Goal: Information Seeking & Learning: Learn about a topic

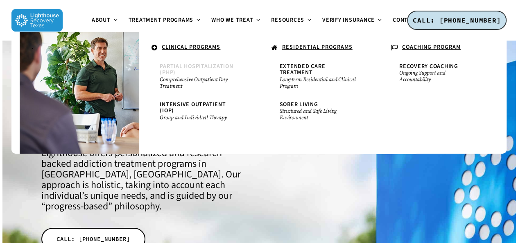
click at [193, 68] on span "Partial Hospitalization (PHP)" at bounding box center [196, 69] width 73 height 14
click at [186, 108] on span "Intensive Outpatient (IOP)" at bounding box center [193, 107] width 66 height 14
click at [282, 76] on small "Long-term Residential and Clinical Program" at bounding box center [319, 82] width 79 height 13
click at [289, 101] on span "Sober Living" at bounding box center [299, 104] width 39 height 8
click at [298, 46] on u "RESIDENTIAL PROGRAMS" at bounding box center [317, 47] width 70 height 8
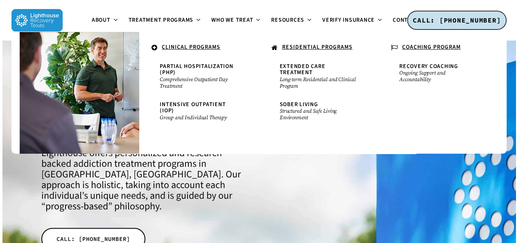
click at [298, 45] on u "RESIDENTIAL PROGRAMS" at bounding box center [317, 47] width 70 height 8
click at [302, 44] on u "RESIDENTIAL PROGRAMS" at bounding box center [317, 47] width 70 height 8
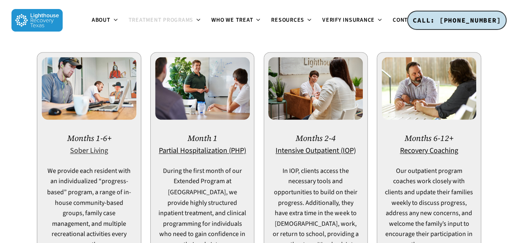
scroll to position [586, 0]
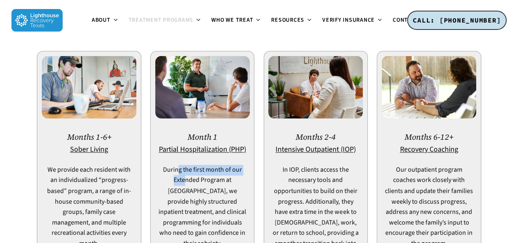
drag, startPoint x: 177, startPoint y: 146, endPoint x: 184, endPoint y: 157, distance: 13.2
click at [184, 165] on p "During the first month of our Extended Program at [GEOGRAPHIC_DATA], we provide…" at bounding box center [202, 207] width 89 height 84
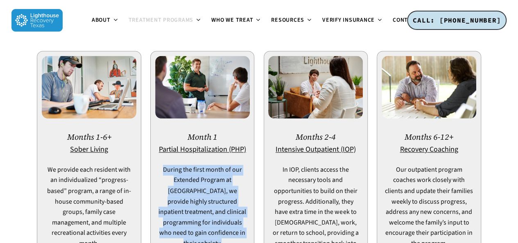
click at [184, 165] on p "During the first month of our Extended Program at [GEOGRAPHIC_DATA], we provide…" at bounding box center [202, 207] width 89 height 84
click at [202, 165] on p "During the first month of our Extended Program at [GEOGRAPHIC_DATA], we provide…" at bounding box center [202, 207] width 89 height 84
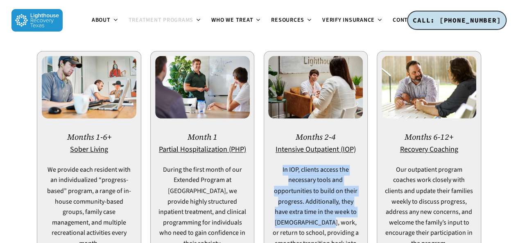
drag, startPoint x: 276, startPoint y: 145, endPoint x: 325, endPoint y: 203, distance: 75.3
click at [325, 203] on p "In IOP, clients access the necessary tools and opportunities to build on their …" at bounding box center [315, 212] width 89 height 94
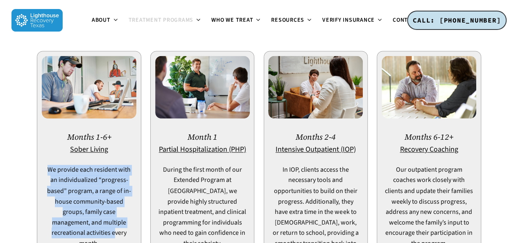
drag, startPoint x: 50, startPoint y: 150, endPoint x: 116, endPoint y: 215, distance: 91.9
click at [116, 214] on p "We provide each resident with an individualized “progress-based” program, a ran…" at bounding box center [89, 207] width 89 height 84
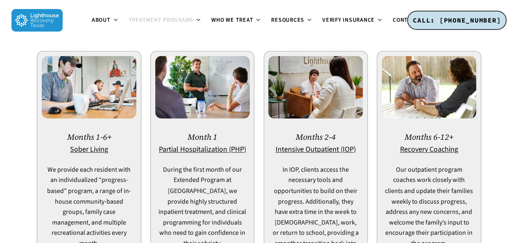
click at [116, 216] on p "We provide each resident with an individualized “progress-based” program, a ran…" at bounding box center [89, 207] width 89 height 84
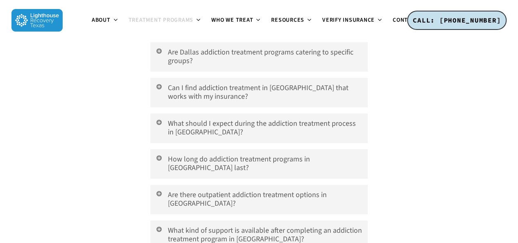
scroll to position [2887, 0]
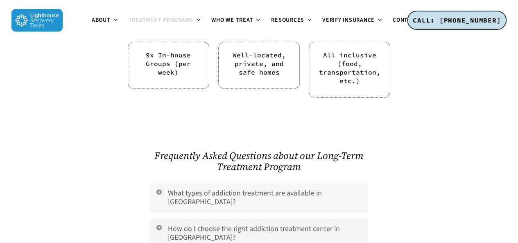
click at [222, 183] on link "What types of addiction treatment are available in [GEOGRAPHIC_DATA]?" at bounding box center [259, 198] width 218 height 30
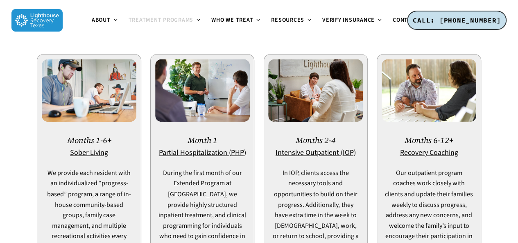
scroll to position [626, 0]
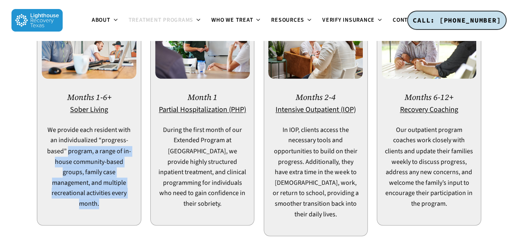
drag, startPoint x: 106, startPoint y: 183, endPoint x: 68, endPoint y: 129, distance: 66.2
click at [68, 129] on p "We provide each resident with an individualized “progress-based” program, a ran…" at bounding box center [89, 167] width 89 height 84
drag, startPoint x: 68, startPoint y: 129, endPoint x: 125, endPoint y: 186, distance: 81.1
click at [125, 186] on p "We provide each resident with an individualized “progress-based” program, a ran…" at bounding box center [89, 167] width 89 height 84
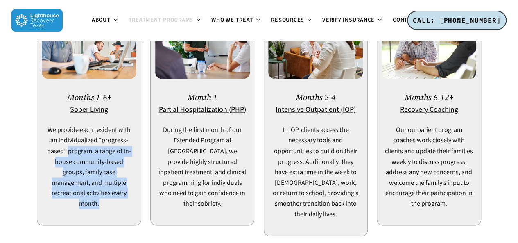
click at [125, 186] on p "We provide each resident with an individualized “progress-based” program, a ran…" at bounding box center [89, 167] width 89 height 84
click at [125, 185] on p "We provide each resident with an individualized “progress-based” program, a ran…" at bounding box center [89, 167] width 89 height 84
click at [89, 156] on p "We provide each resident with an individualized “progress-based” program, a ran…" at bounding box center [89, 167] width 89 height 84
click at [110, 178] on p "We provide each resident with an individualized “progress-based” program, a ran…" at bounding box center [89, 167] width 89 height 84
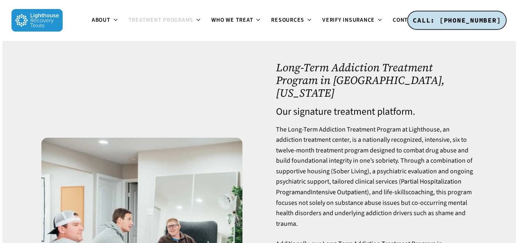
scroll to position [0, 0]
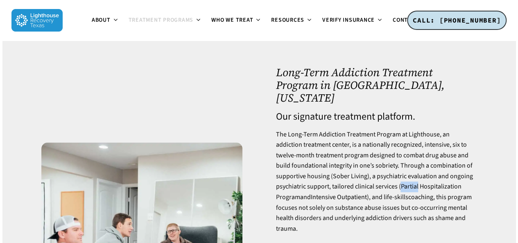
drag, startPoint x: 399, startPoint y: 173, endPoint x: 418, endPoint y: 176, distance: 18.6
click at [418, 176] on p "The Long-Term Addiction Treatment Program at Lighthouse, an addiction treatment…" at bounding box center [376, 187] width 201 height 115
drag, startPoint x: 462, startPoint y: 173, endPoint x: 368, endPoint y: 183, distance: 95.2
click at [368, 183] on p "The Long-Term Addiction Treatment Program at Lighthouse, an addiction treatment…" at bounding box center [376, 187] width 201 height 115
click at [375, 186] on p "The Long-Term Addiction Treatment Program at Lighthouse, an addiction treatment…" at bounding box center [376, 187] width 201 height 115
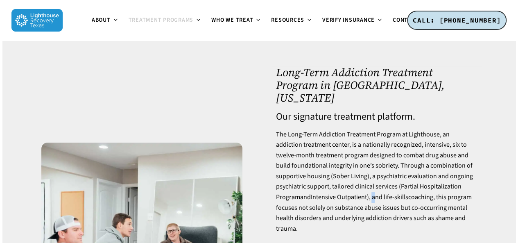
click at [375, 186] on p "The Long-Term Addiction Treatment Program at Lighthouse, an addiction treatment…" at bounding box center [376, 187] width 201 height 115
drag, startPoint x: 375, startPoint y: 186, endPoint x: 434, endPoint y: 188, distance: 59.5
click at [434, 188] on p "The Long-Term Addiction Treatment Program at Lighthouse, an addiction treatment…" at bounding box center [376, 187] width 201 height 115
click at [436, 186] on p "The Long-Term Addiction Treatment Program at Lighthouse, an addiction treatment…" at bounding box center [376, 187] width 201 height 115
drag, startPoint x: 436, startPoint y: 186, endPoint x: 385, endPoint y: 186, distance: 50.4
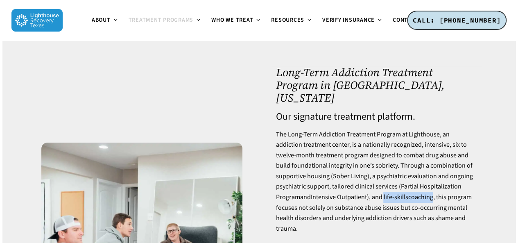
click at [385, 186] on p "The Long-Term Addiction Treatment Program at Lighthouse, an addiction treatment…" at bounding box center [376, 187] width 201 height 115
click at [468, 111] on div "Long-Term Addiction Treatment Program in [GEOGRAPHIC_DATA], [US_STATE] Our sign…" at bounding box center [376, 240] width 201 height 348
